Goal: Task Accomplishment & Management: Manage account settings

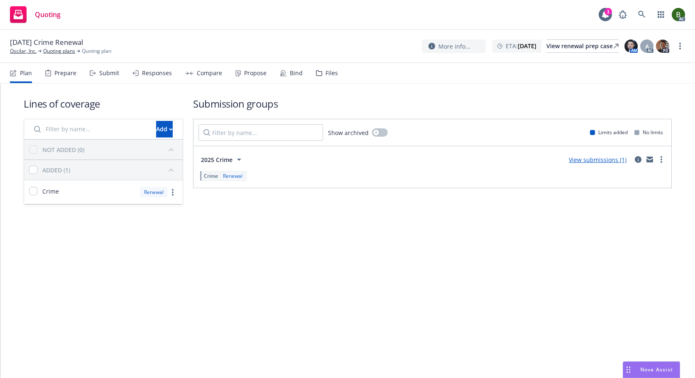
click at [325, 73] on div "Files" at bounding box center [331, 73] width 12 height 7
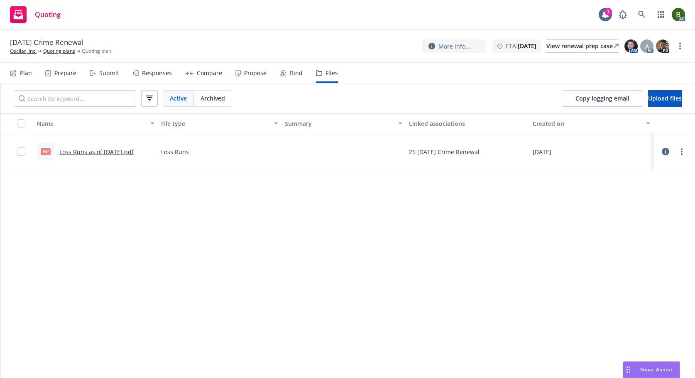
click at [668, 152] on icon at bounding box center [665, 151] width 7 height 7
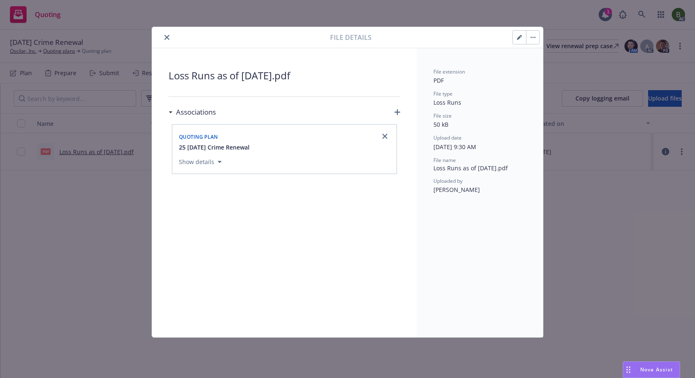
click at [167, 35] on icon "close" at bounding box center [166, 37] width 5 height 5
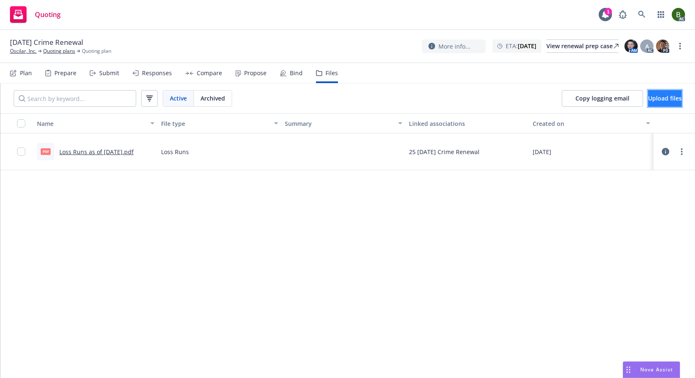
click at [648, 98] on button "Upload files" at bounding box center [665, 98] width 34 height 17
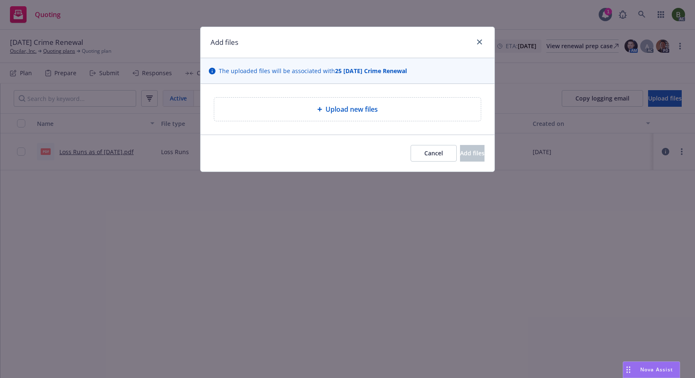
click at [353, 113] on span "Upload new files" at bounding box center [351, 109] width 52 height 10
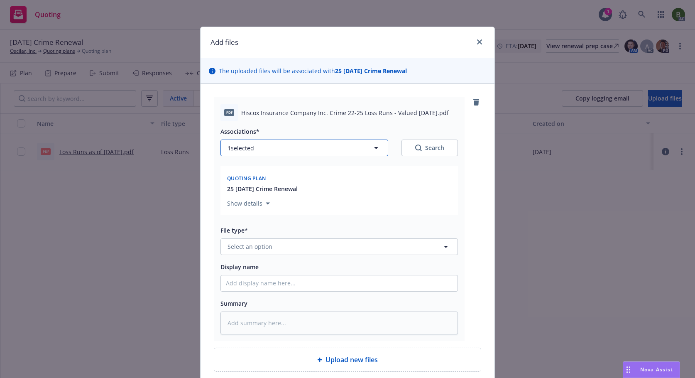
click at [319, 144] on button "1 selected" at bounding box center [304, 147] width 168 height 17
type textarea "x"
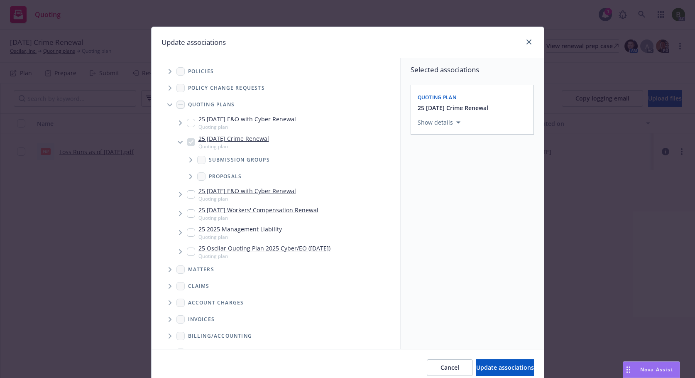
scroll to position [100, 0]
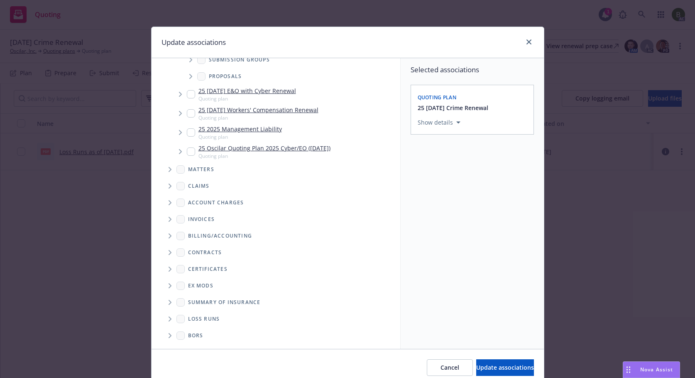
click at [169, 320] on icon "Folder Tree Example" at bounding box center [170, 318] width 3 height 5
click at [190, 337] on input "Folder Tree Example" at bounding box center [192, 333] width 8 height 8
checkbox input "true"
click at [483, 178] on div "Select an option" at bounding box center [469, 180] width 88 height 8
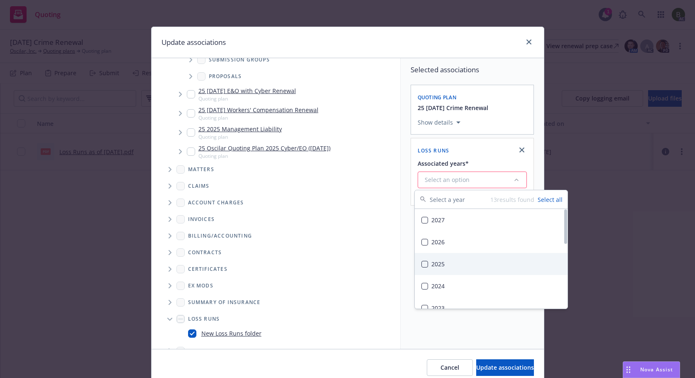
click at [435, 266] on div "2025" at bounding box center [491, 264] width 153 height 22
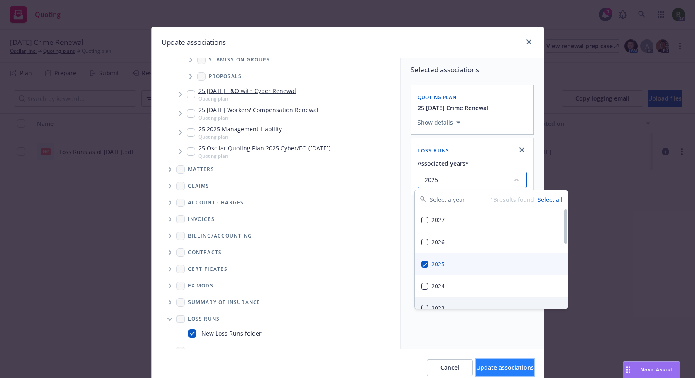
click at [488, 367] on span "Update associations" at bounding box center [505, 367] width 58 height 8
type textarea "x"
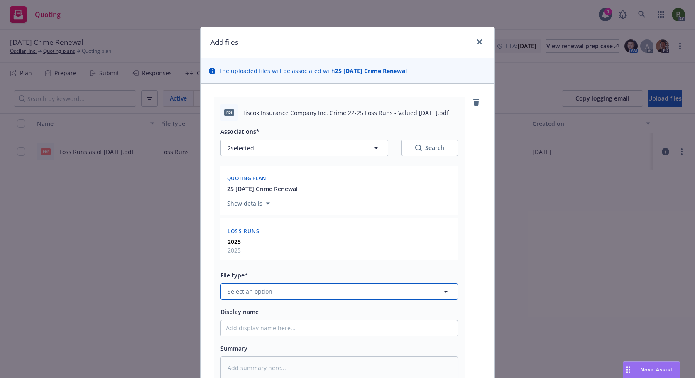
click at [319, 295] on button "Select an option" at bounding box center [338, 291] width 237 height 17
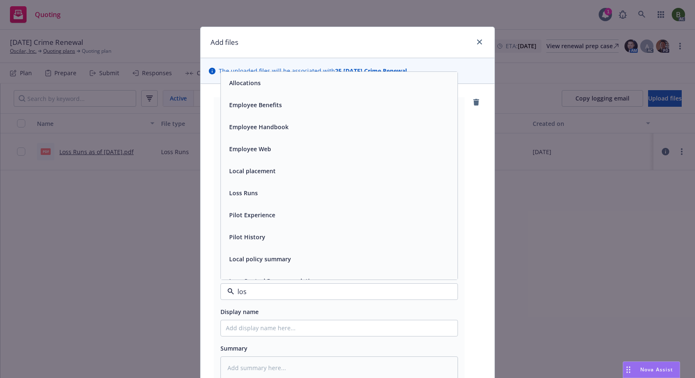
type input "loss"
click at [238, 90] on div "Loss Runs" at bounding box center [339, 83] width 237 height 22
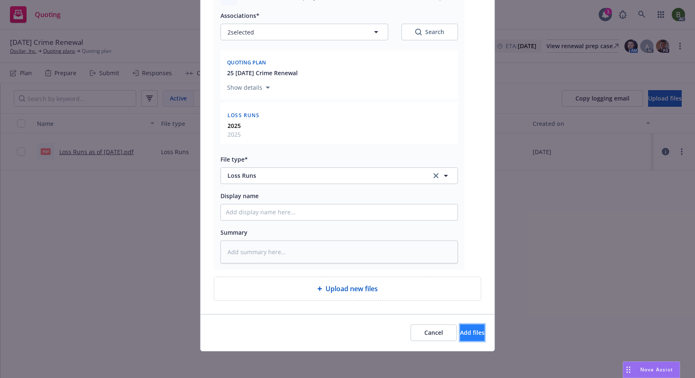
click at [460, 328] on button "Add files" at bounding box center [472, 332] width 24 height 17
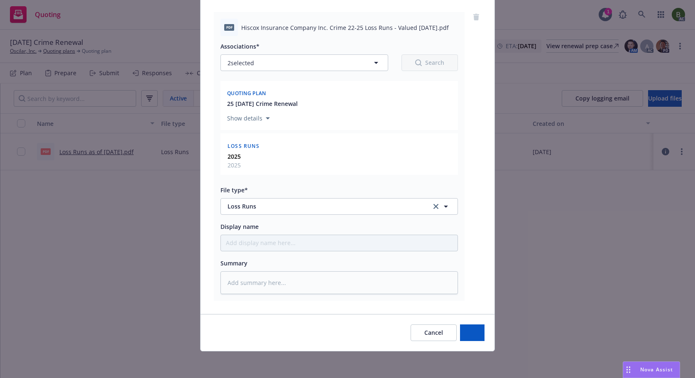
scroll to position [85, 0]
type textarea "x"
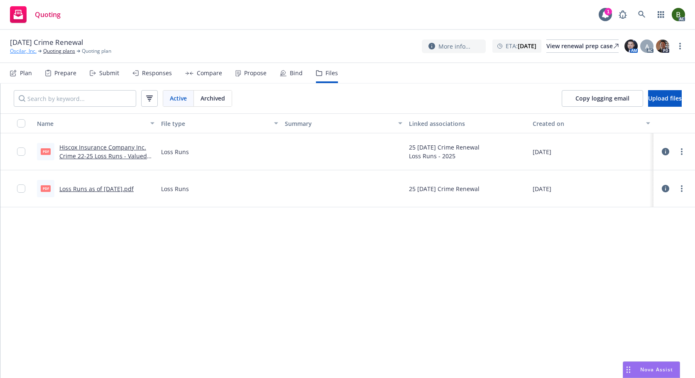
click at [34, 51] on link "Oscilar, Inc." at bounding box center [23, 50] width 27 height 7
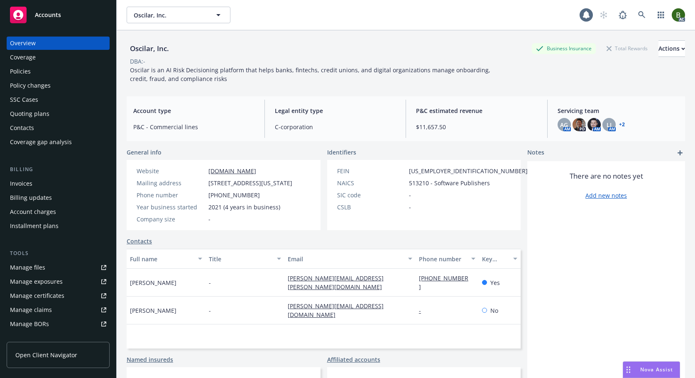
click at [619, 126] on link "+ 2" at bounding box center [622, 124] width 6 height 5
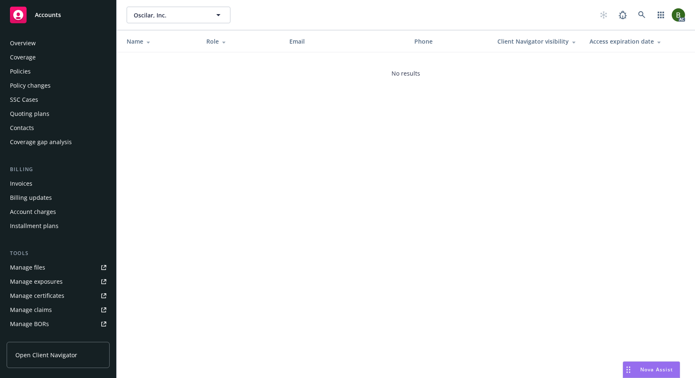
scroll to position [149, 0]
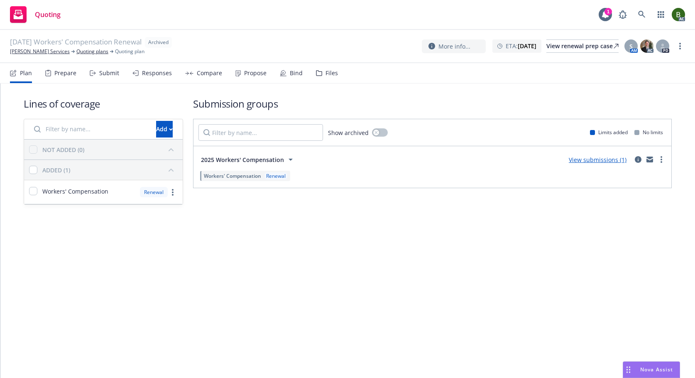
click at [320, 74] on div "Files" at bounding box center [327, 73] width 22 height 20
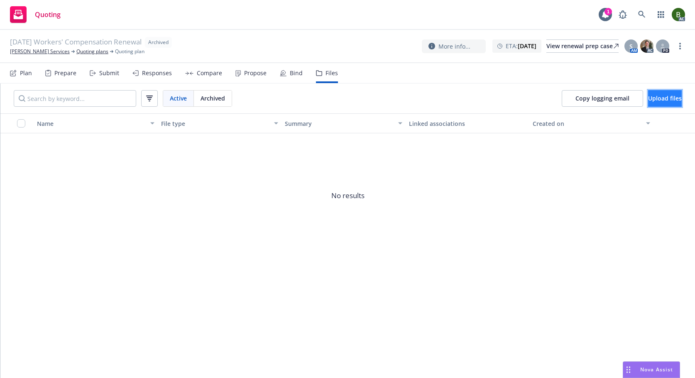
click at [648, 96] on span "Upload files" at bounding box center [665, 98] width 34 height 8
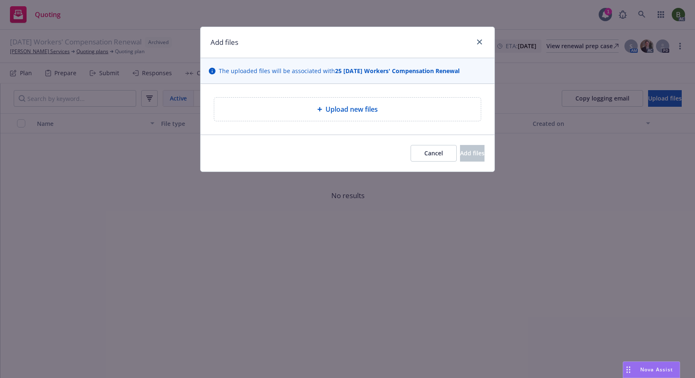
click at [347, 107] on span "Upload new files" at bounding box center [351, 109] width 52 height 10
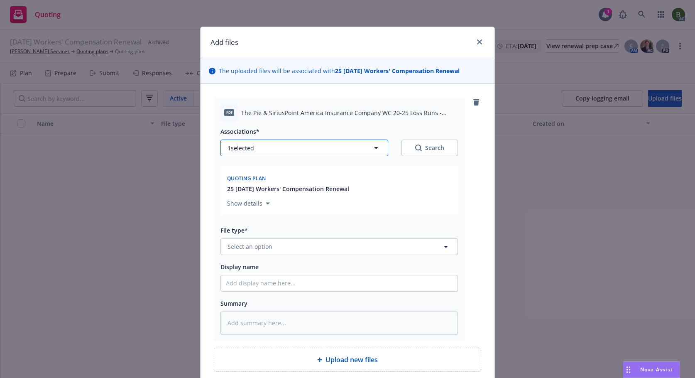
click at [291, 149] on button "1 selected" at bounding box center [304, 147] width 168 height 17
type textarea "x"
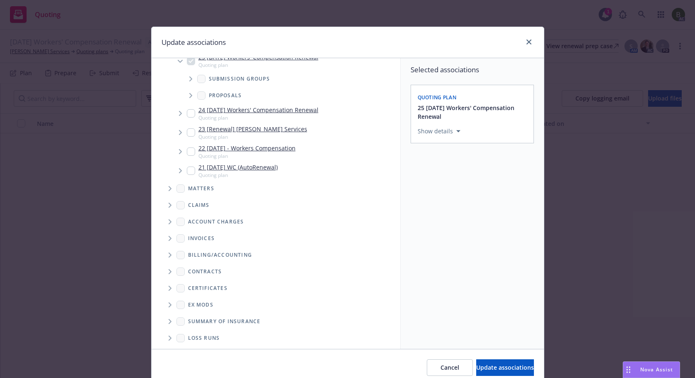
scroll to position [81, 0]
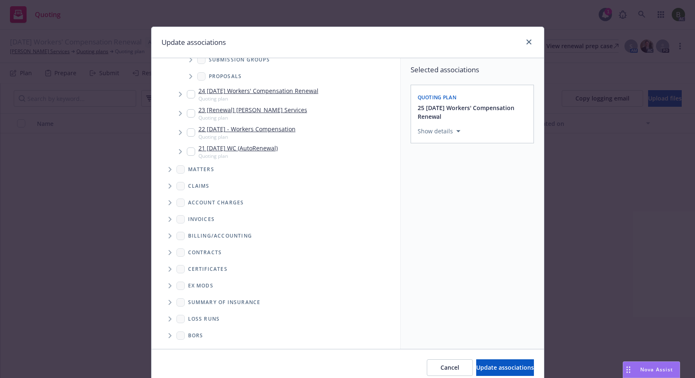
click at [171, 319] on span "Folder Tree Example" at bounding box center [169, 318] width 13 height 13
click at [222, 332] on link "New Loss Runs folder" at bounding box center [231, 333] width 60 height 9
checkbox input "true"
click at [447, 183] on button "Select an option" at bounding box center [472, 188] width 109 height 17
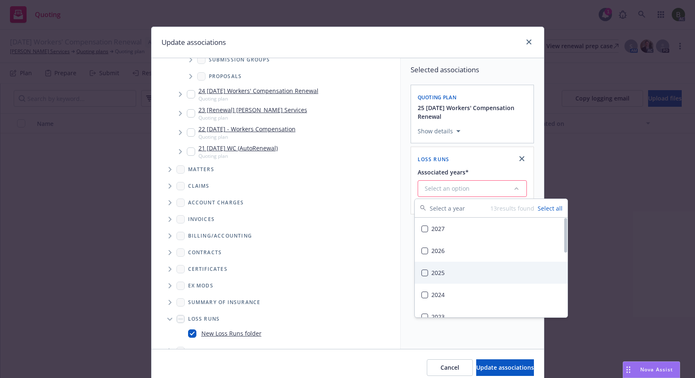
click at [439, 271] on div "2025" at bounding box center [491, 273] width 153 height 22
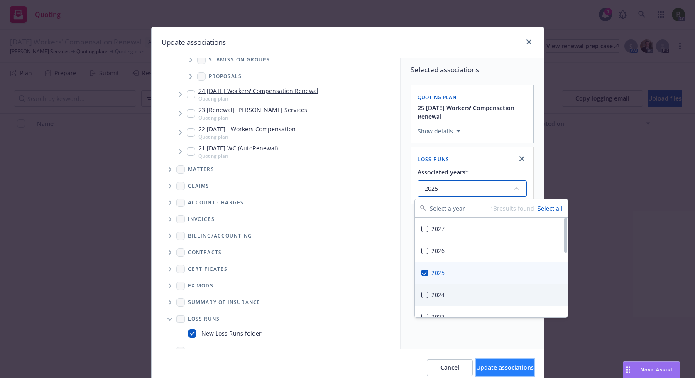
click at [483, 363] on button "Update associations" at bounding box center [505, 367] width 58 height 17
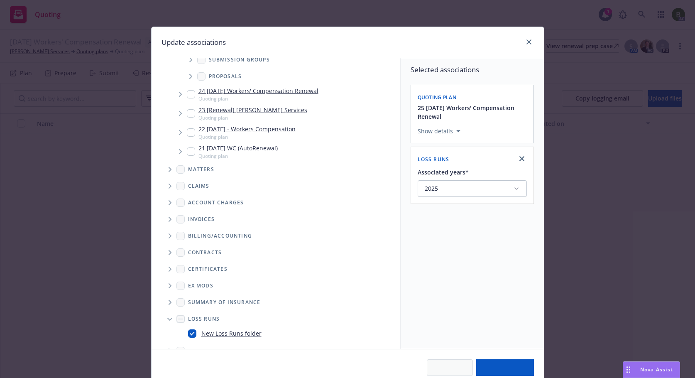
type textarea "x"
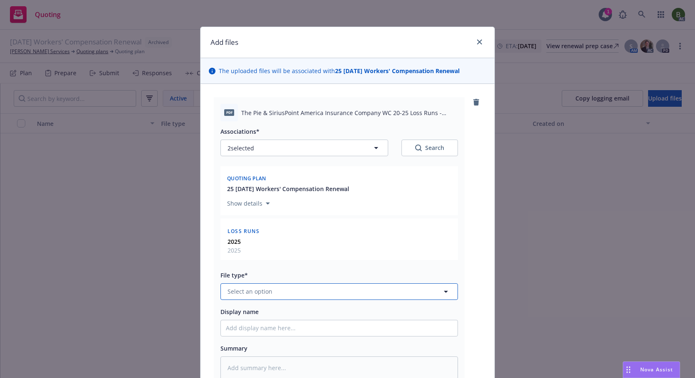
click at [274, 288] on button "Select an option" at bounding box center [338, 291] width 237 height 17
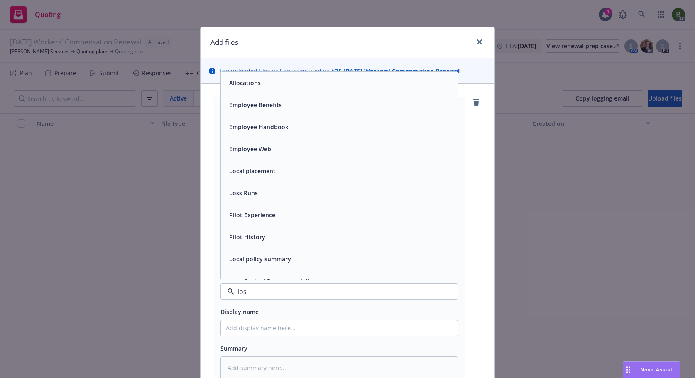
type input "loss"
click at [248, 83] on span "Loss Runs" at bounding box center [243, 82] width 29 height 9
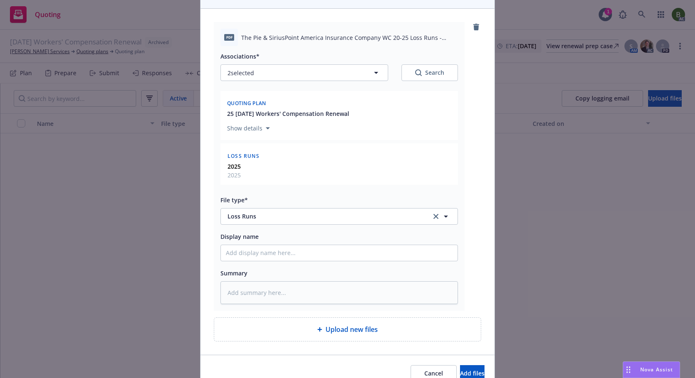
scroll to position [116, 0]
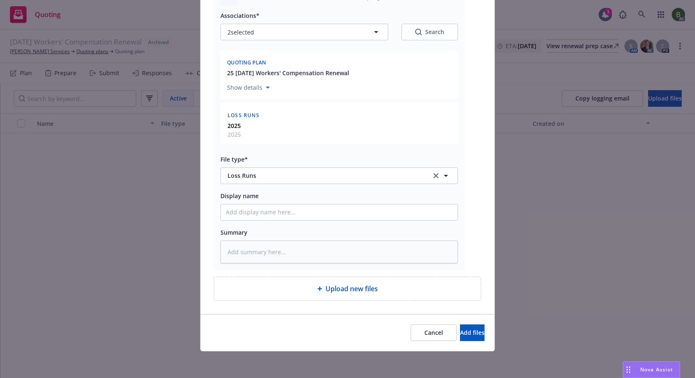
click at [447, 323] on div "Cancel Add files" at bounding box center [347, 332] width 294 height 37
click at [460, 330] on span "Add files" at bounding box center [472, 332] width 24 height 8
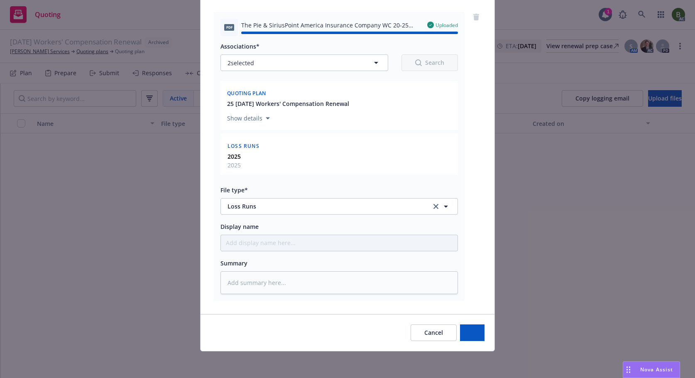
type textarea "x"
